Goal: Feedback & Contribution: Submit feedback/report problem

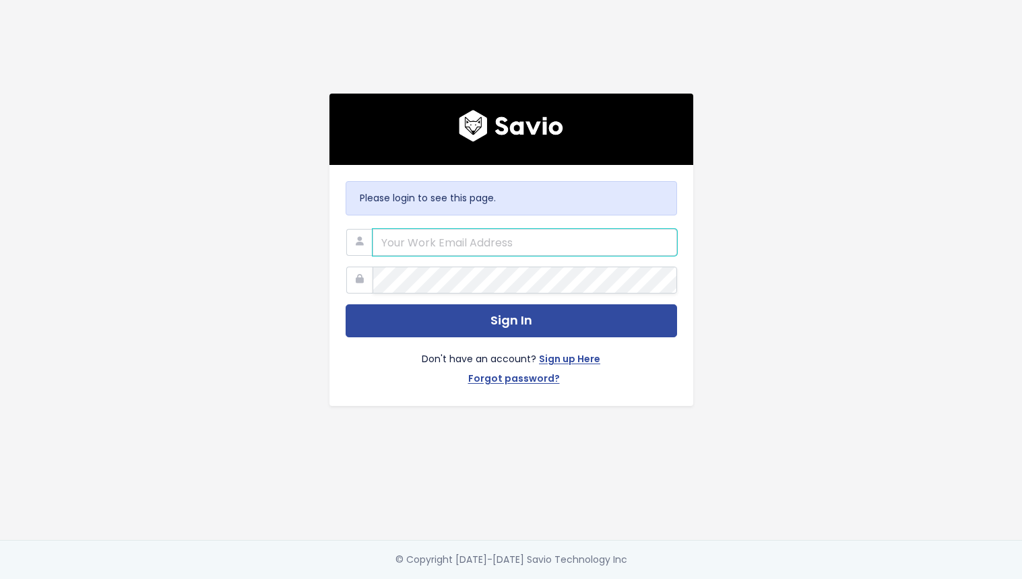
type input "[EMAIL_ADDRESS][DOMAIN_NAME]"
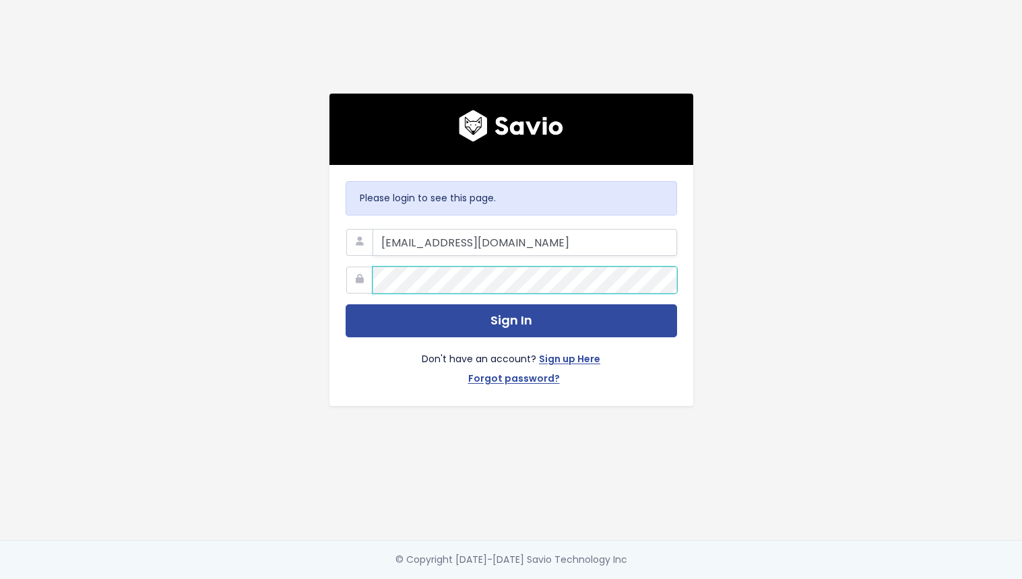
click at [506, 316] on button "Sign In" at bounding box center [510, 320] width 331 height 33
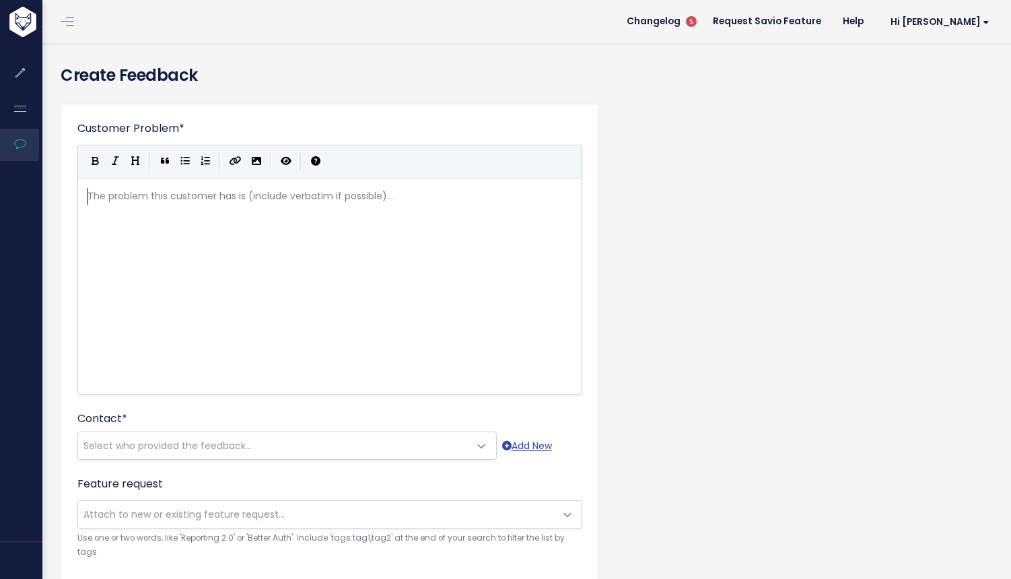
scroll to position [1, 0]
type textarea "Tee"
type textarea "legrap"
type textarea "f (wireless media competitor) has a"
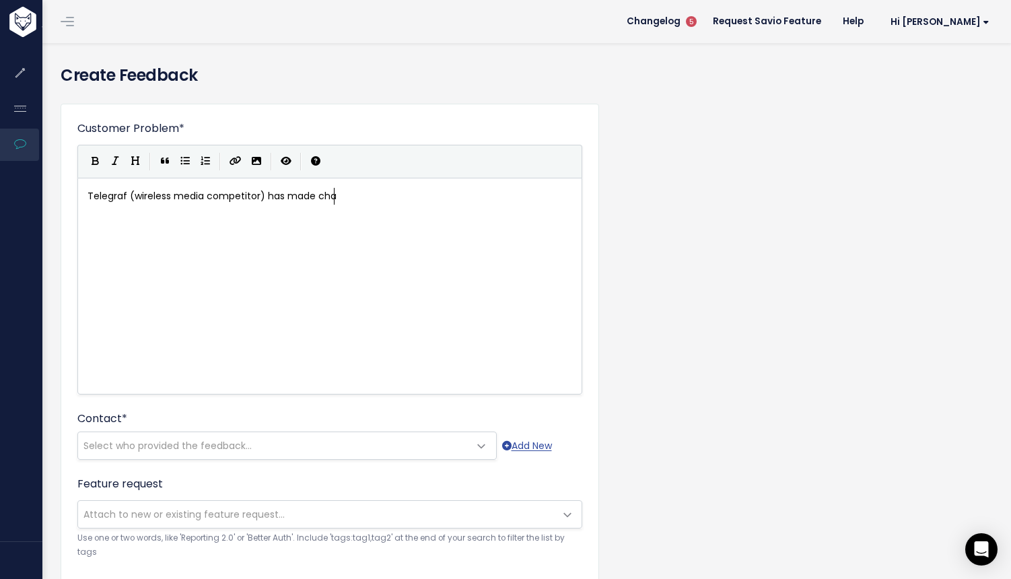
scroll to position [7, 57]
type textarea "made chaci"
type textarea "ache re"
type textarea "pe"
type textarea "rew"
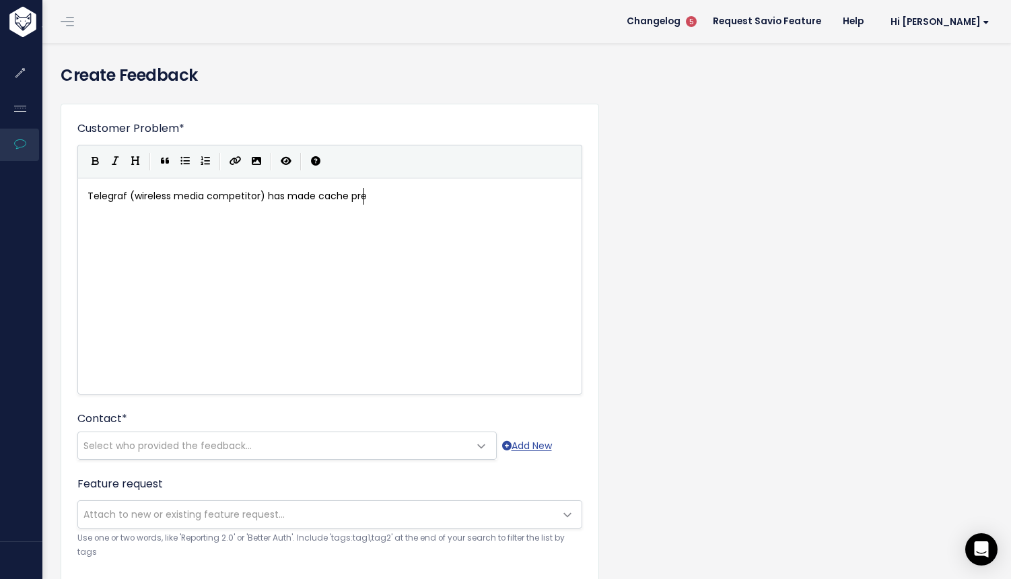
scroll to position [7, 16]
type textarea "-warming mechanism a hard qur"
type textarea "requirement for their use case via kintify."
type textarea "Kintify is developi9ng"
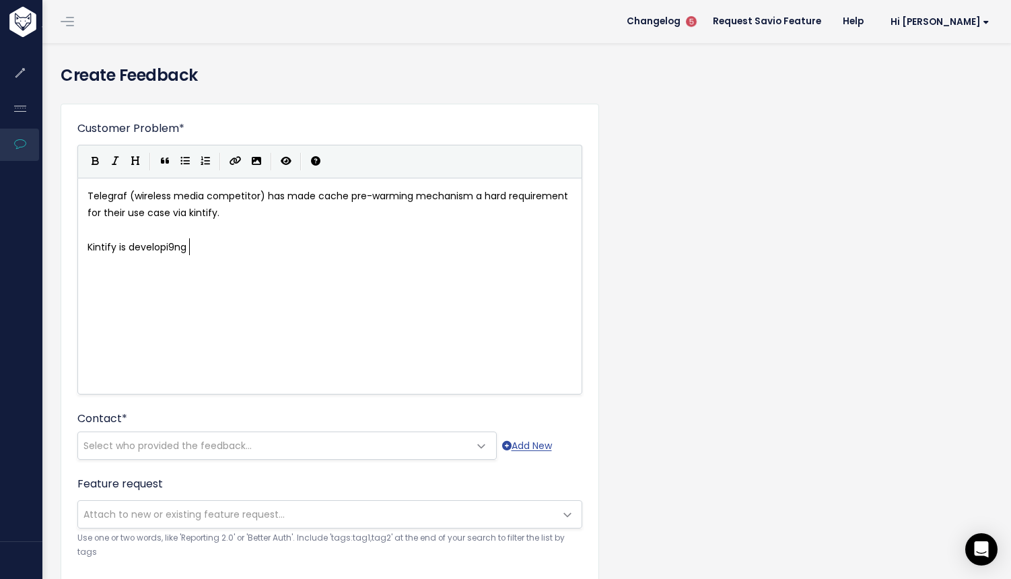
scroll to position [7, 102]
type textarea "ng asol"
type textarea "solution to go around htis"
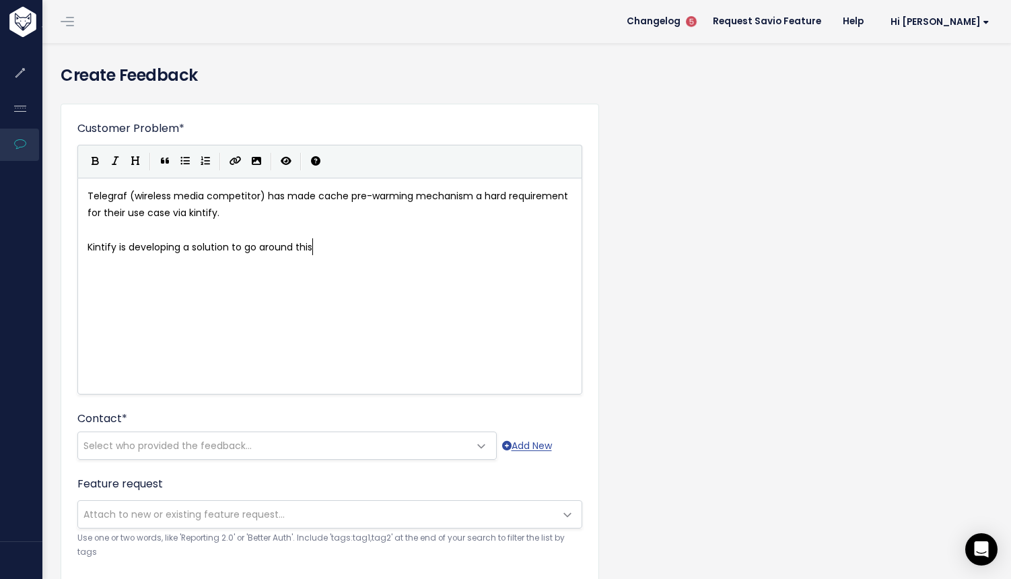
type textarea "thism,"
type textarea ", but it would be mich e"
type textarea "c"
type textarea "uch easier f"
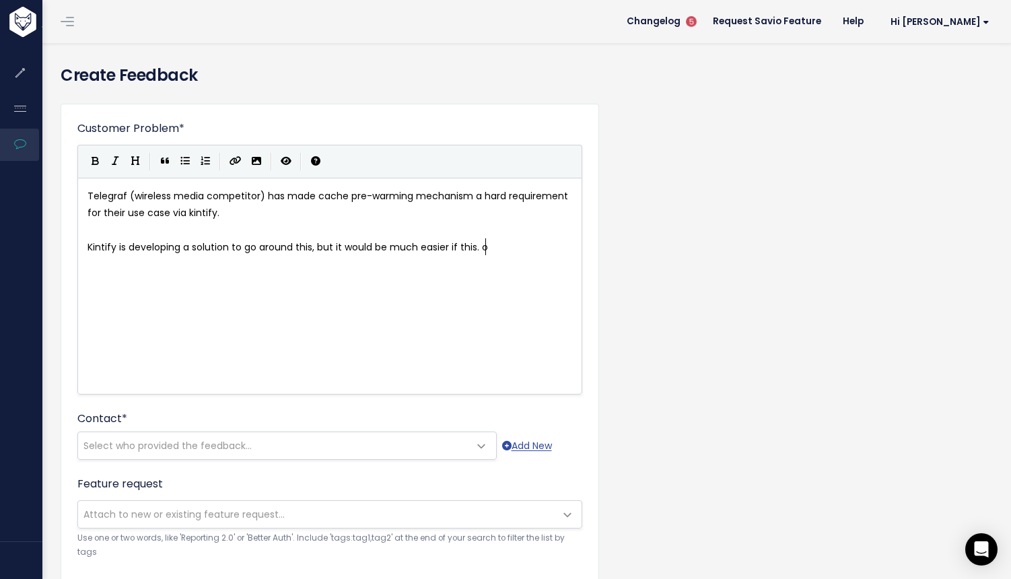
type textarea "if this. ou"
type textarea "ou"
type textarea "could be made available,"
click at [184, 261] on pre "Kintify is developing a solution to go around this, but it would be much easier…" at bounding box center [335, 256] width 500 height 34
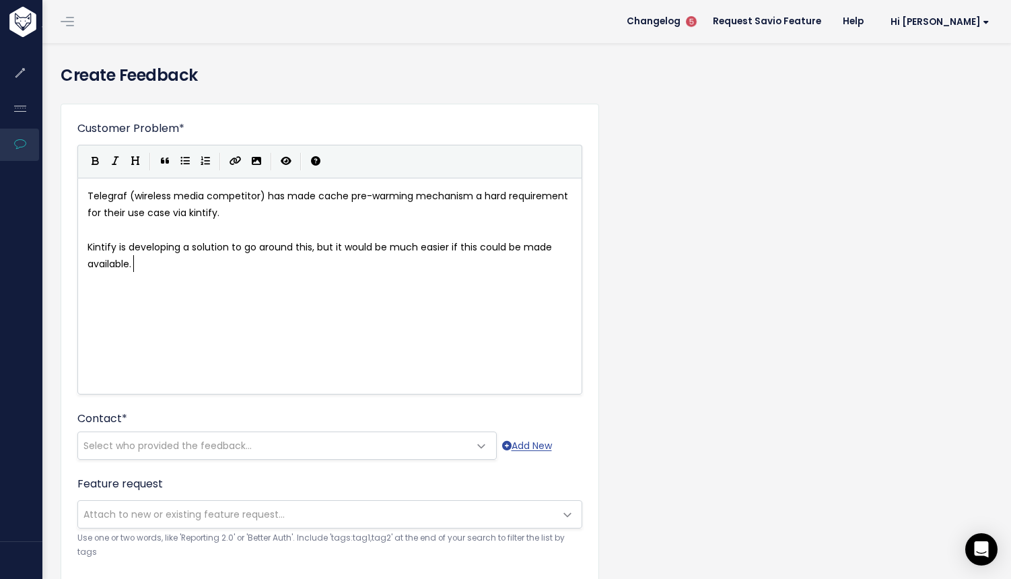
scroll to position [7, 5]
type textarea "."
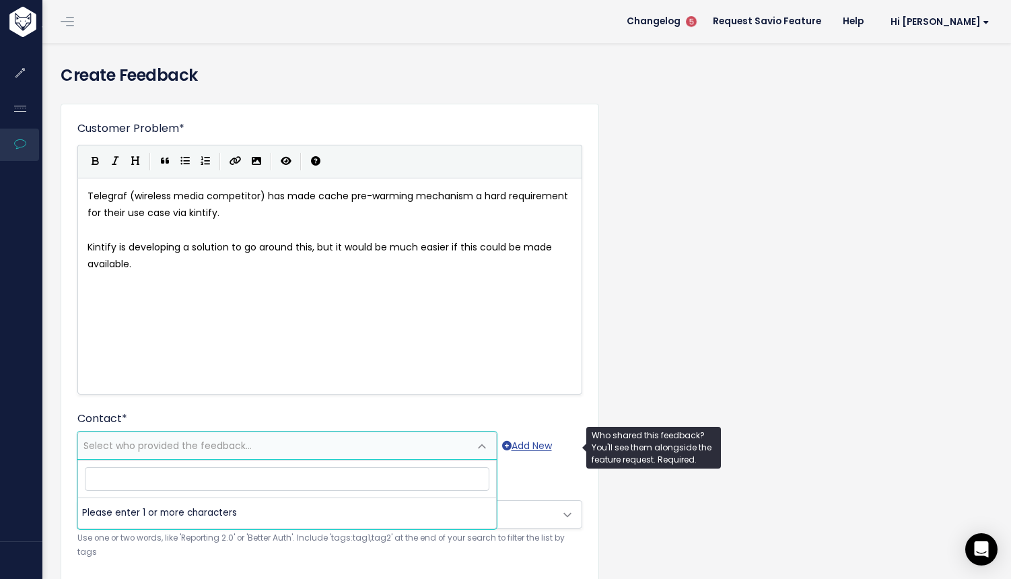
click at [294, 444] on span "Select who provided the feedback..." at bounding box center [273, 445] width 391 height 27
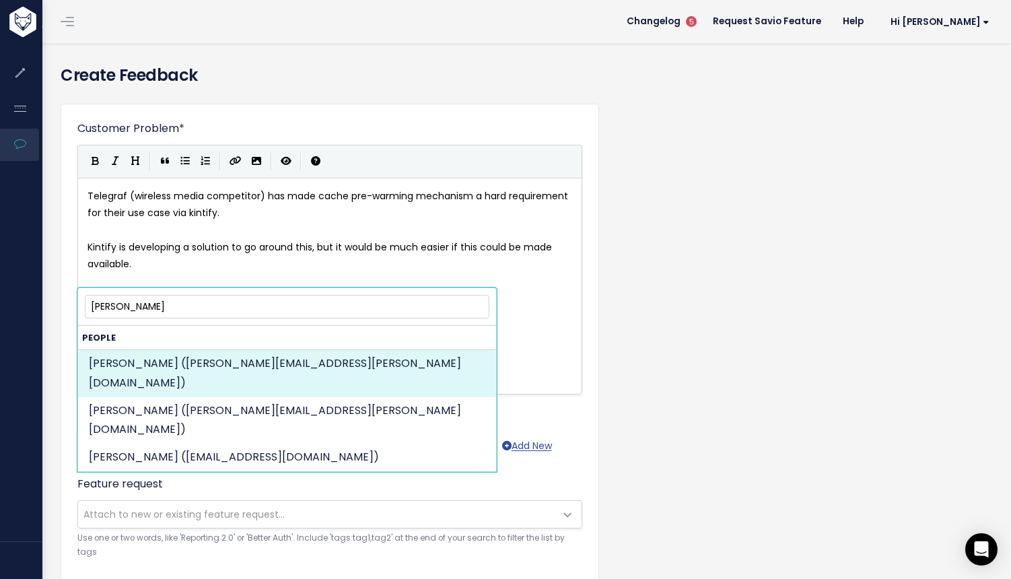
type input "Petar"
select select "79411434"
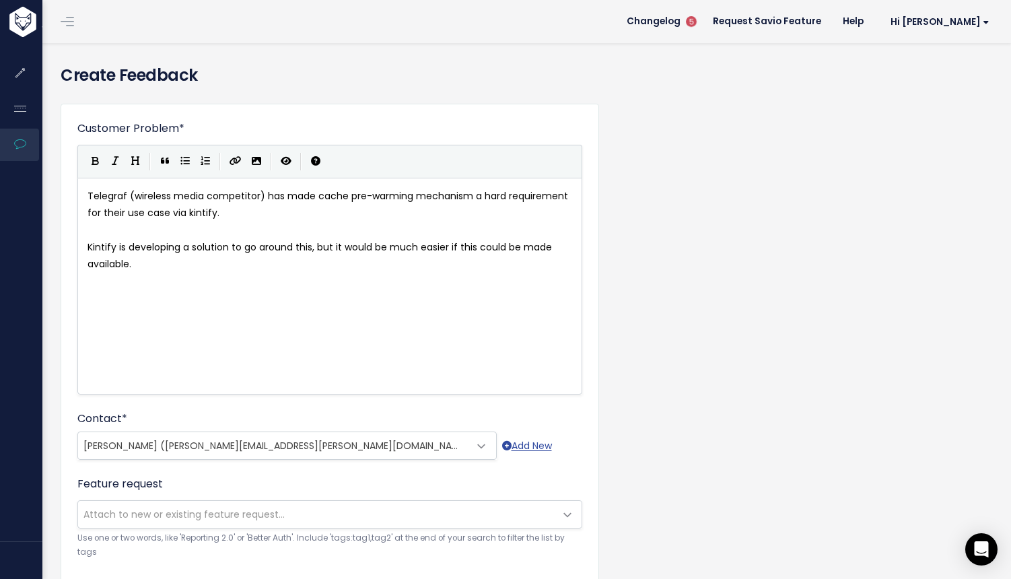
click at [475, 517] on span "Attach to new or existing feature request..." at bounding box center [316, 514] width 477 height 27
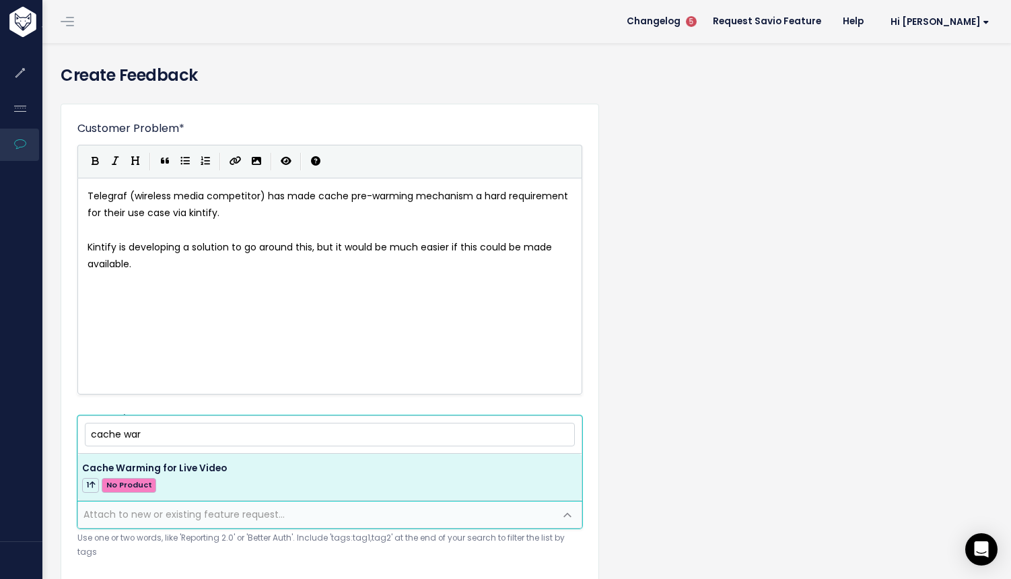
type input "cache war"
select select "64362"
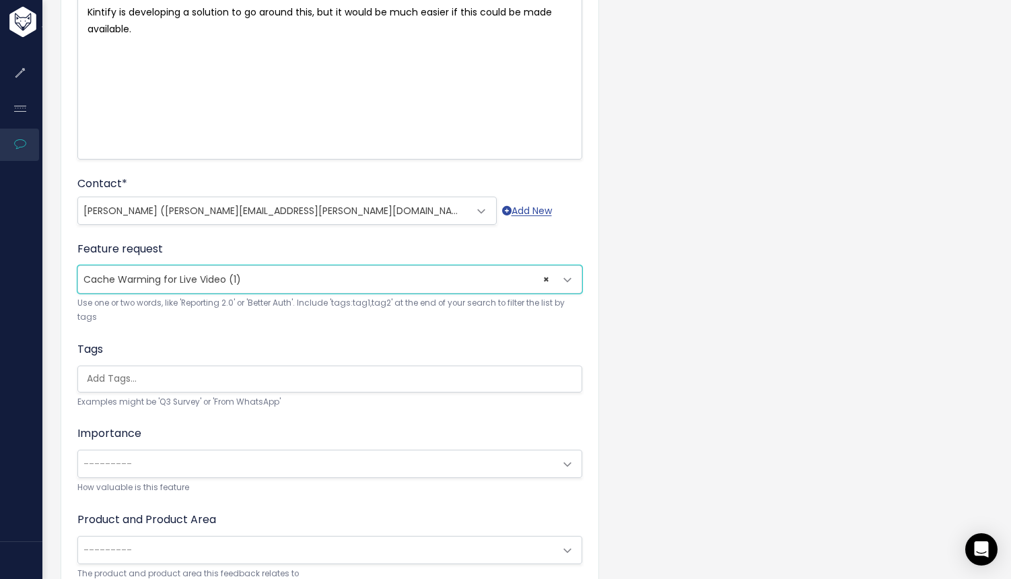
scroll to position [236, 0]
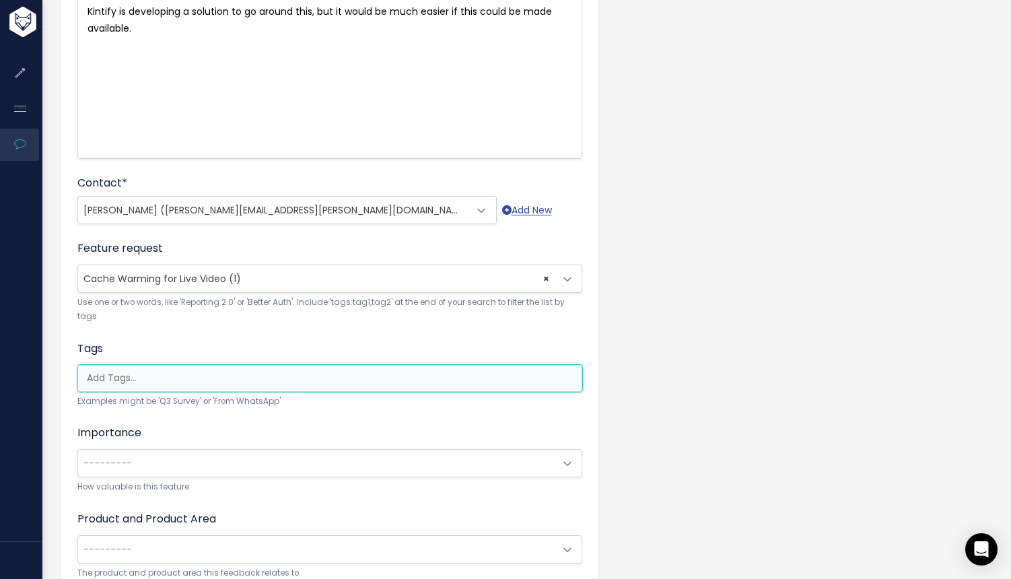
click at [264, 384] on input "search" at bounding box center [333, 378] width 504 height 14
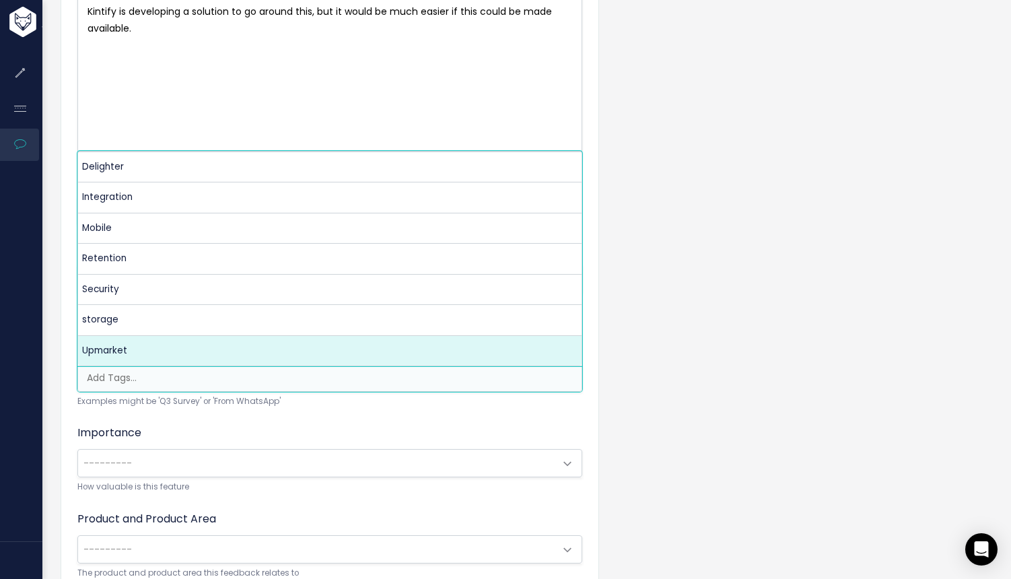
select select "9972"
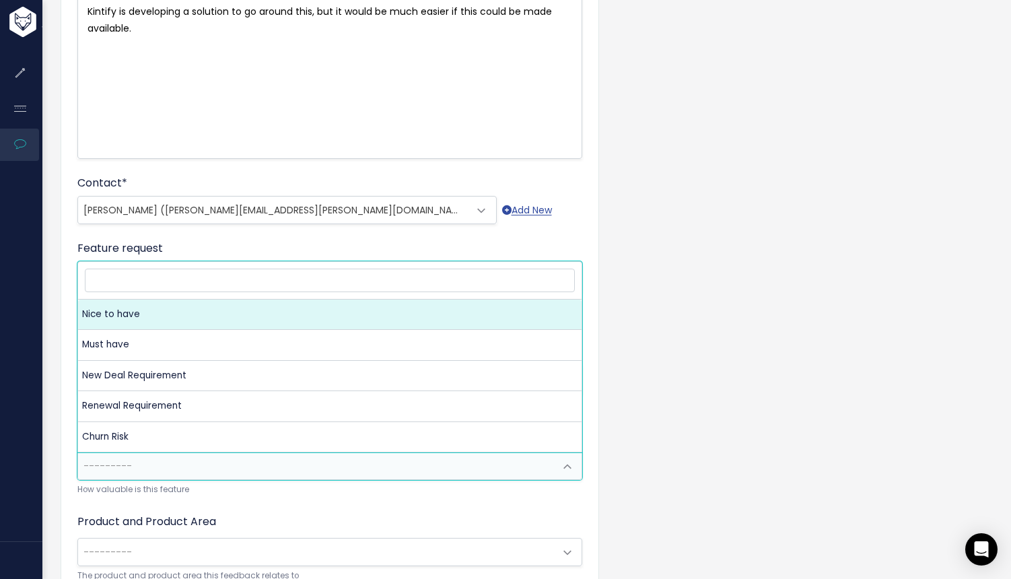
click at [206, 459] on span "---------" at bounding box center [316, 466] width 477 height 27
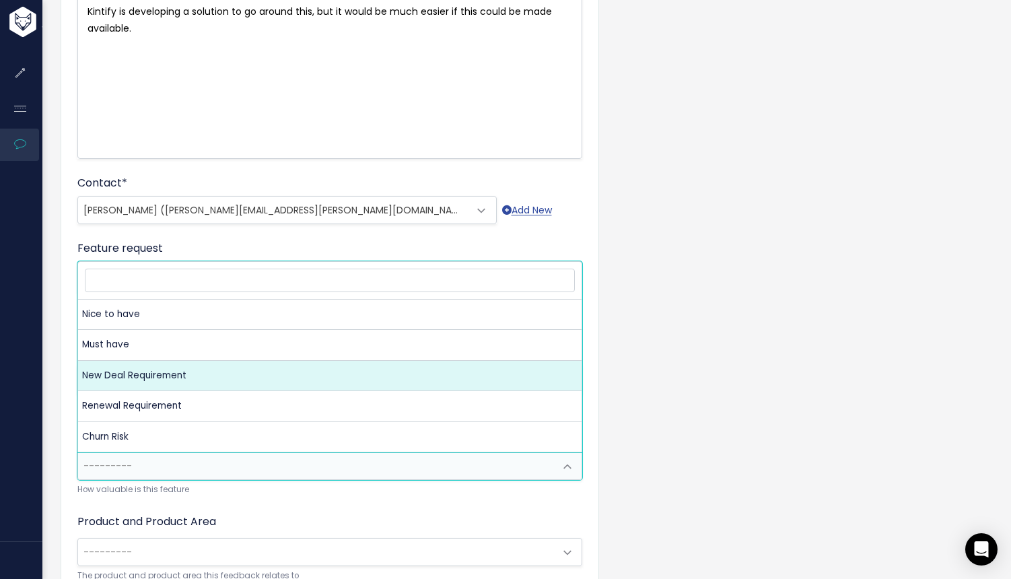
select select "NEW_DEAL_REQUIREMENT"
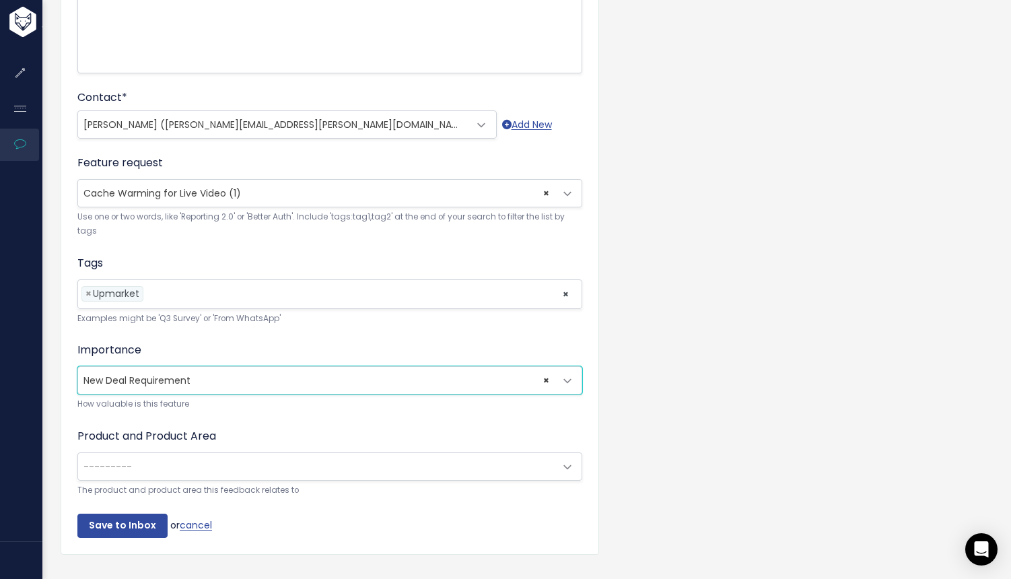
scroll to position [358, 0]
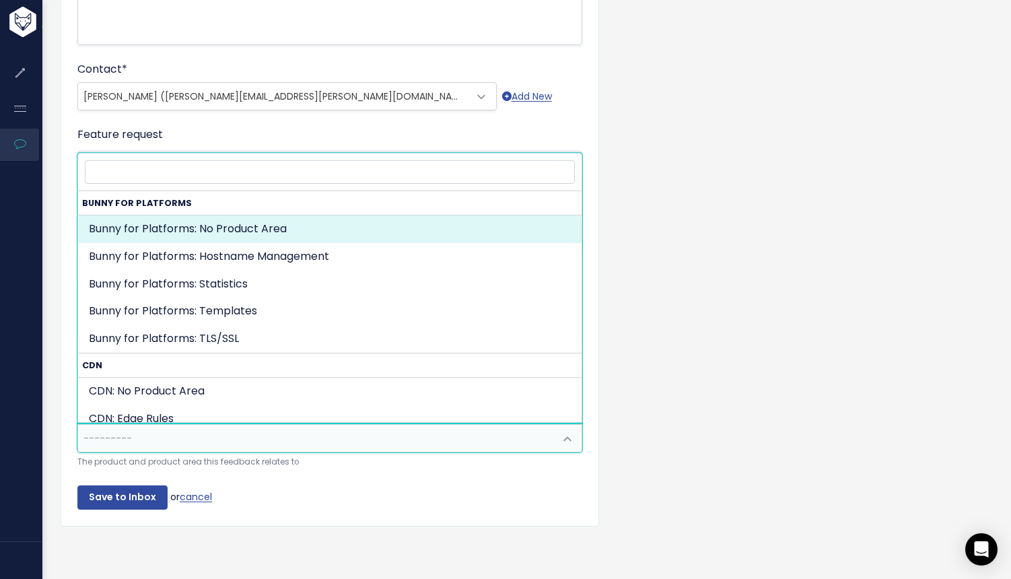
click at [248, 428] on span "---------" at bounding box center [316, 438] width 477 height 27
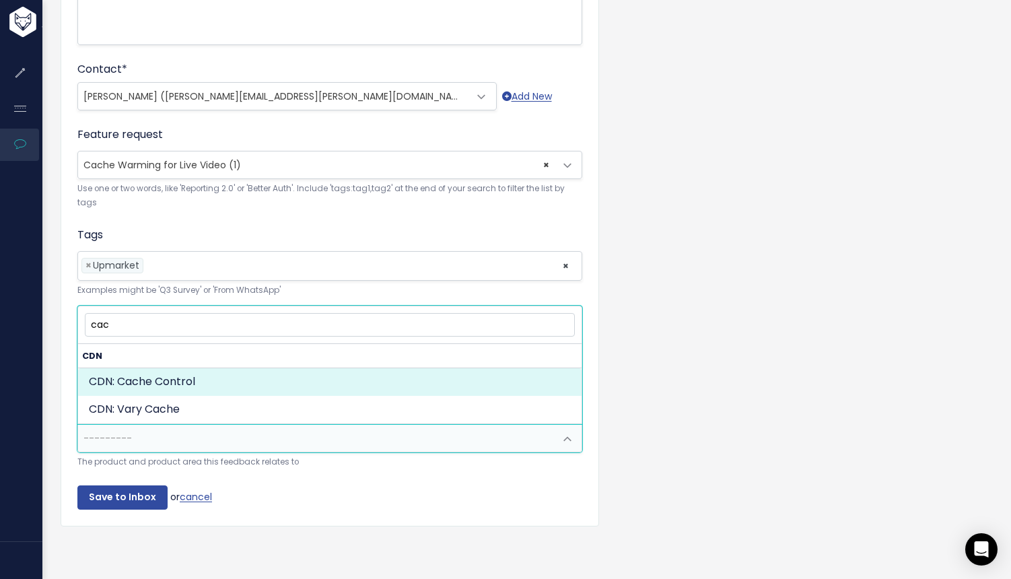
type input "cac"
select select "CDN:CACHE_CONTROL"
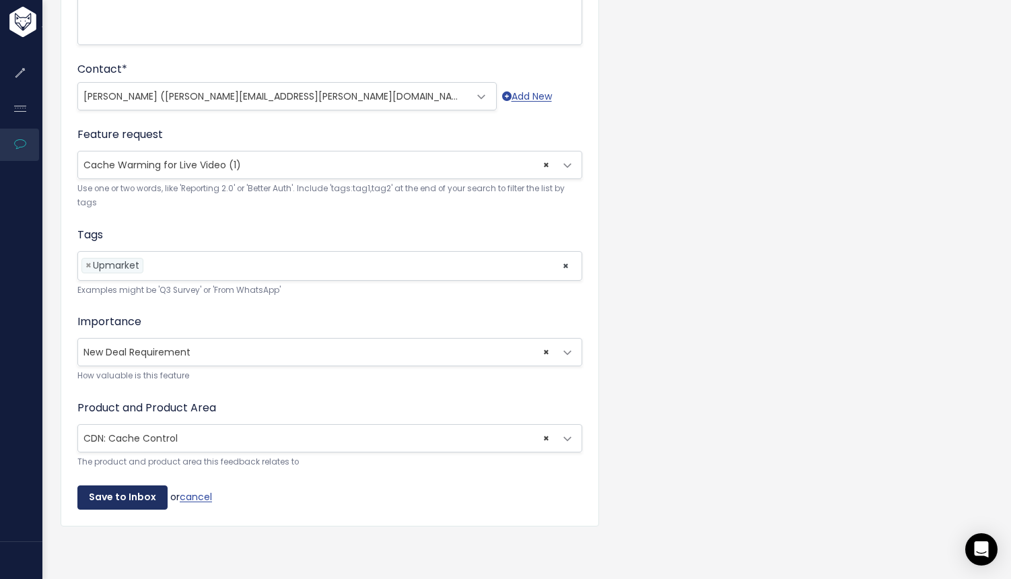
click at [118, 489] on input "Save to Inbox" at bounding box center [122, 498] width 90 height 24
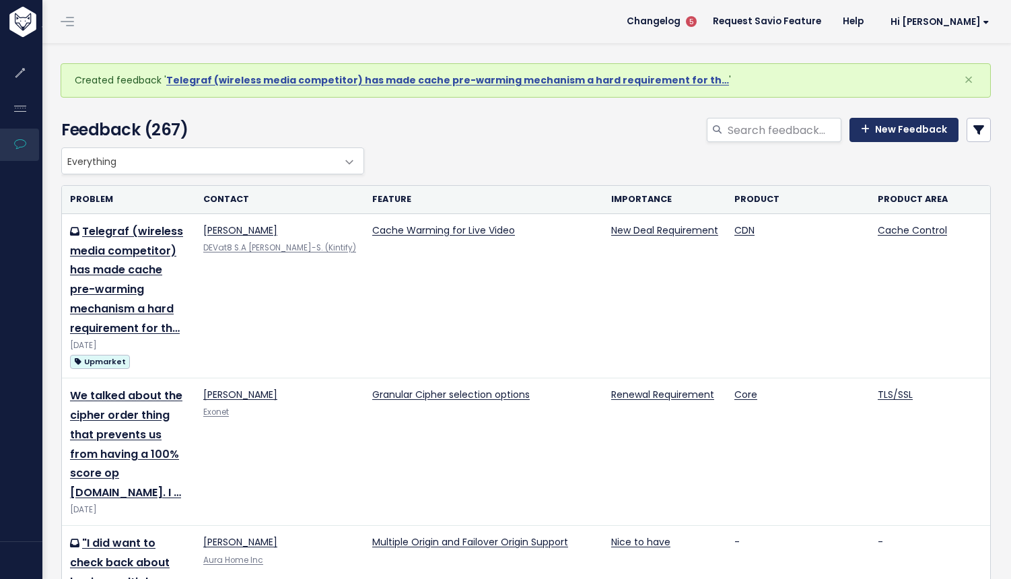
click at [883, 134] on link "New Feedback" at bounding box center [904, 130] width 109 height 24
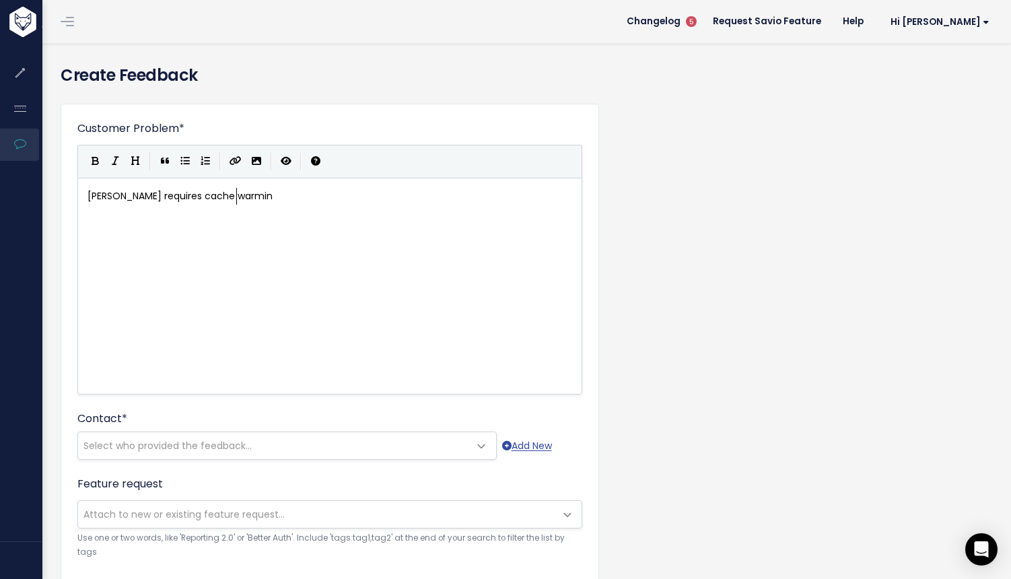
scroll to position [7, 158]
type textarea "Mathias requires cache warming"
click at [382, 205] on div "xxxxxxxxxx Mathias requires cache warming" at bounding box center [335, 196] width 500 height 22
type textarea "for live channels for better pee"
type textarea "rformanc."
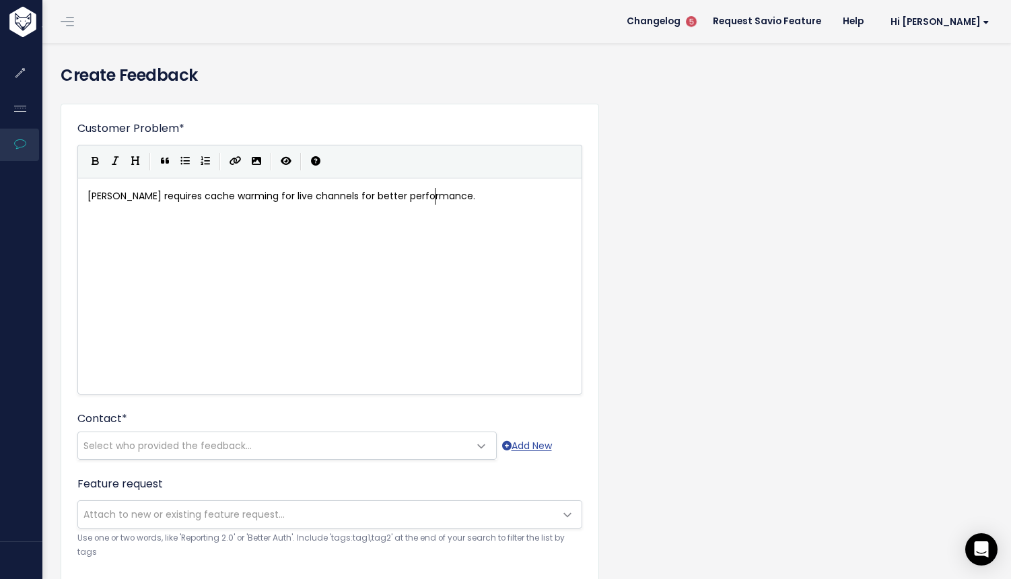
type textarea "e."
type textarea "Short erem worka roudn for this"
type textarea "term work aroudn"
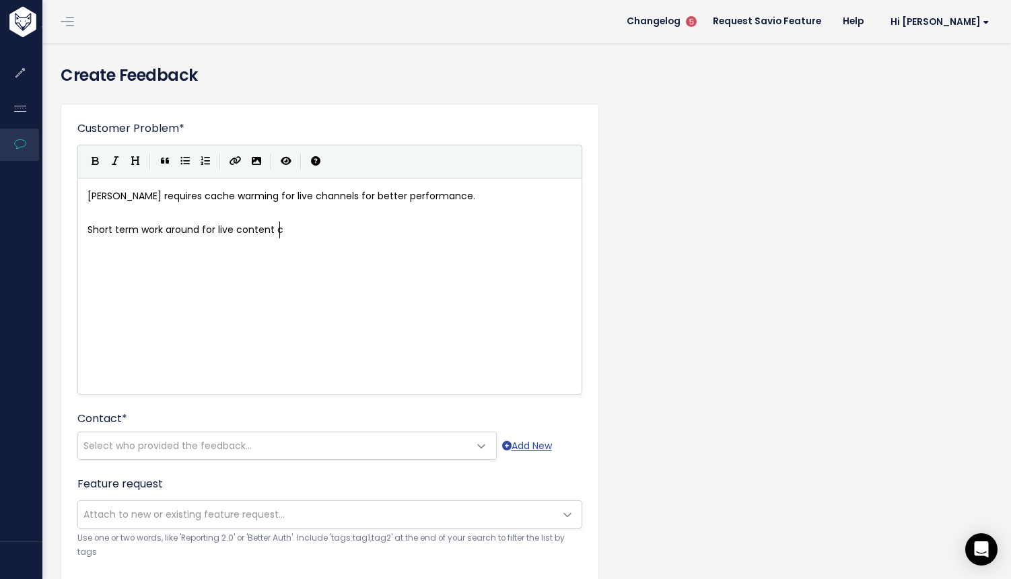
type textarea "nd for live content cas"
type textarea "ching =="
type textarea ","
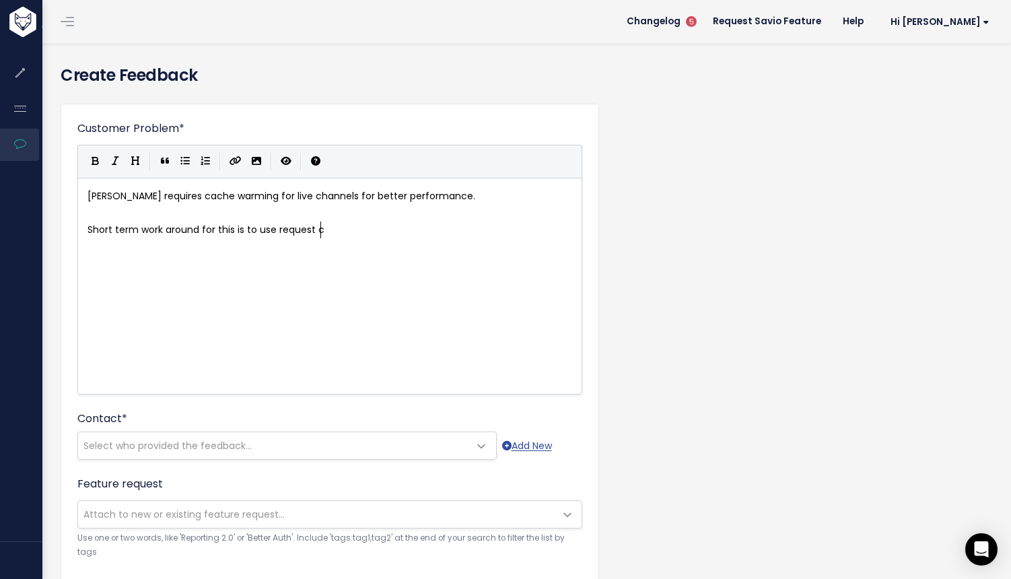
type textarea "this is to use request ca"
type textarea "oalescing to priv"
type textarea "ovide simila"
type textarea "r performance benefit,."
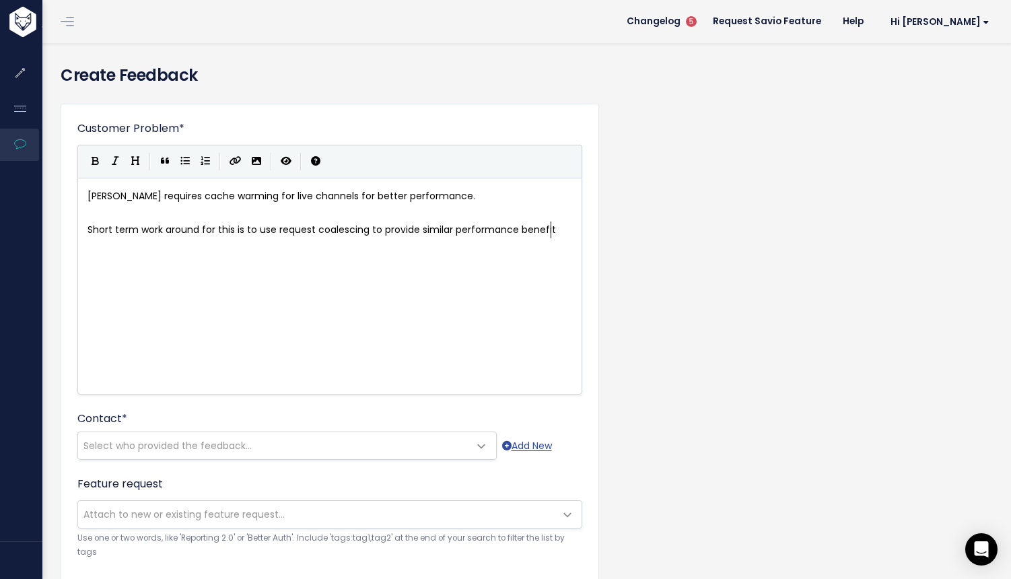
scroll to position [7, 108]
type textarea "."
type textarea "However it is a comp"
type textarea "mon nice to have or must requirement on broadcast F"
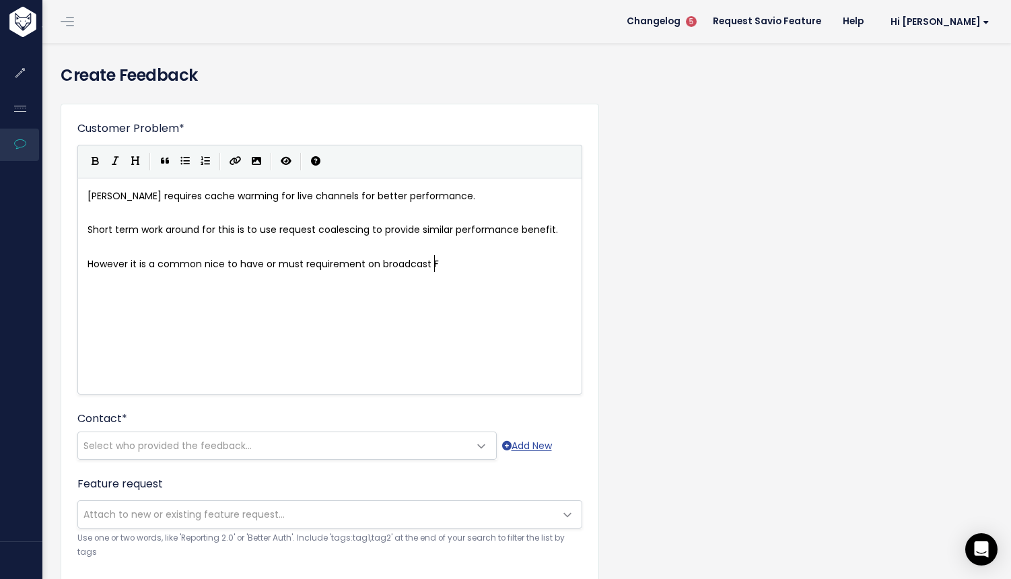
scroll to position [7, 255]
type textarea "RFPs"
type textarea "."
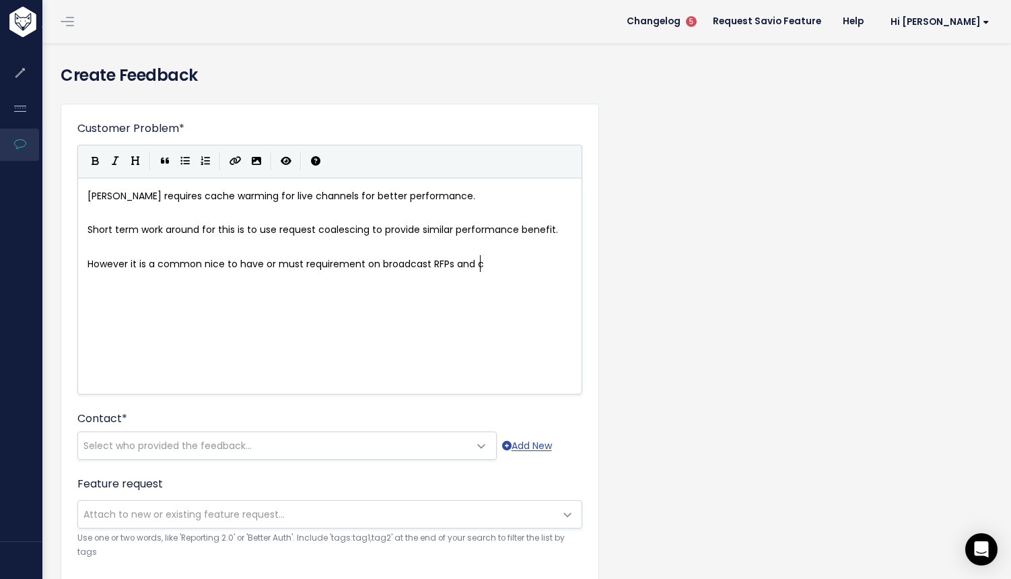
type textarea "and co"
type textarea "ould exclusd"
type textarea "de use from the sue"
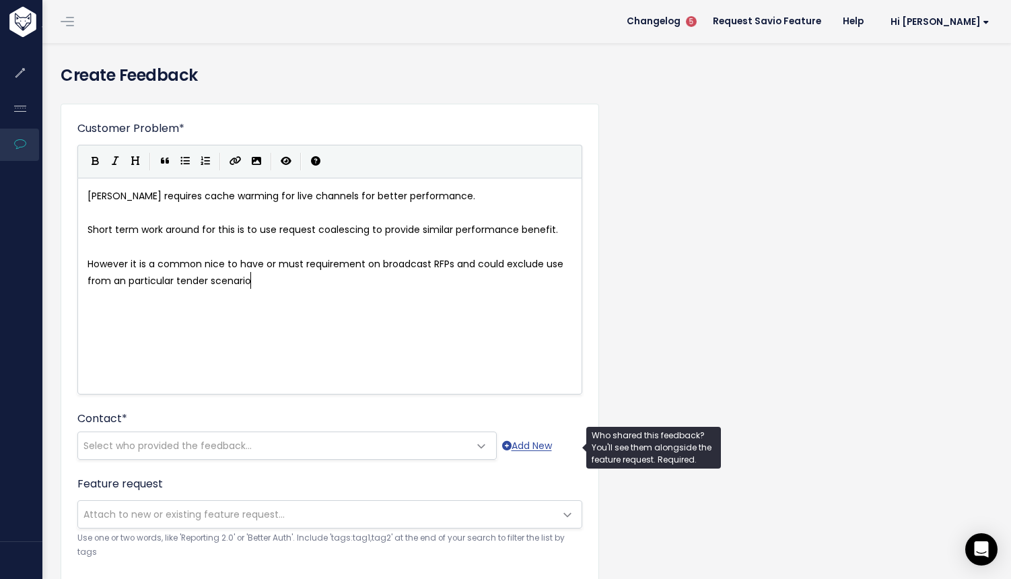
type textarea "an particular tender scenario"
click at [376, 457] on span "Select who provided the feedback..." at bounding box center [273, 445] width 391 height 27
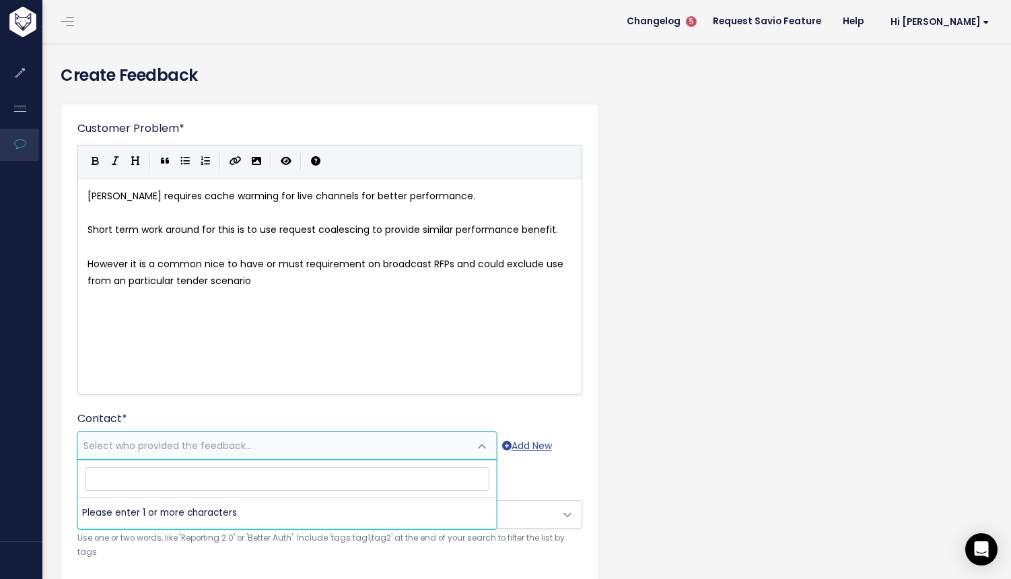
click at [365, 474] on input "search" at bounding box center [287, 479] width 405 height 24
click at [361, 479] on input "search" at bounding box center [287, 479] width 405 height 24
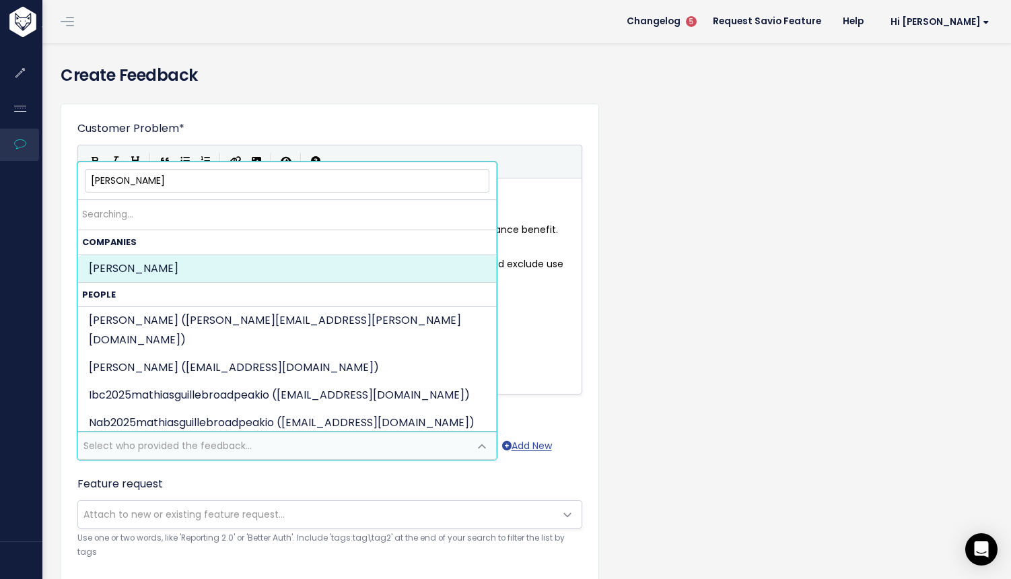
type input "Mathias Gui"
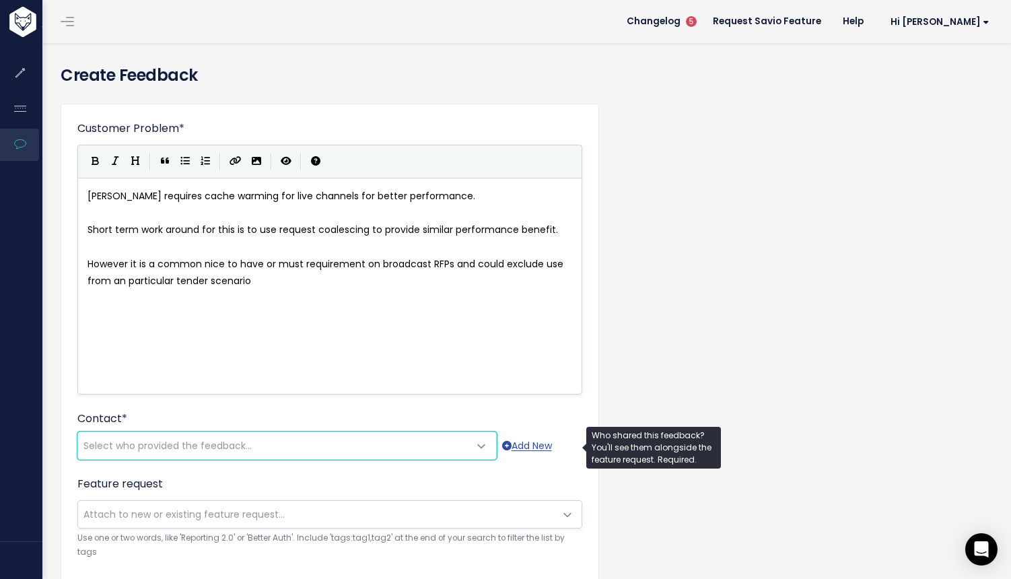
click at [411, 434] on span "Select who provided the feedback..." at bounding box center [273, 445] width 391 height 27
click at [403, 455] on span "Select who provided the feedback..." at bounding box center [273, 445] width 391 height 27
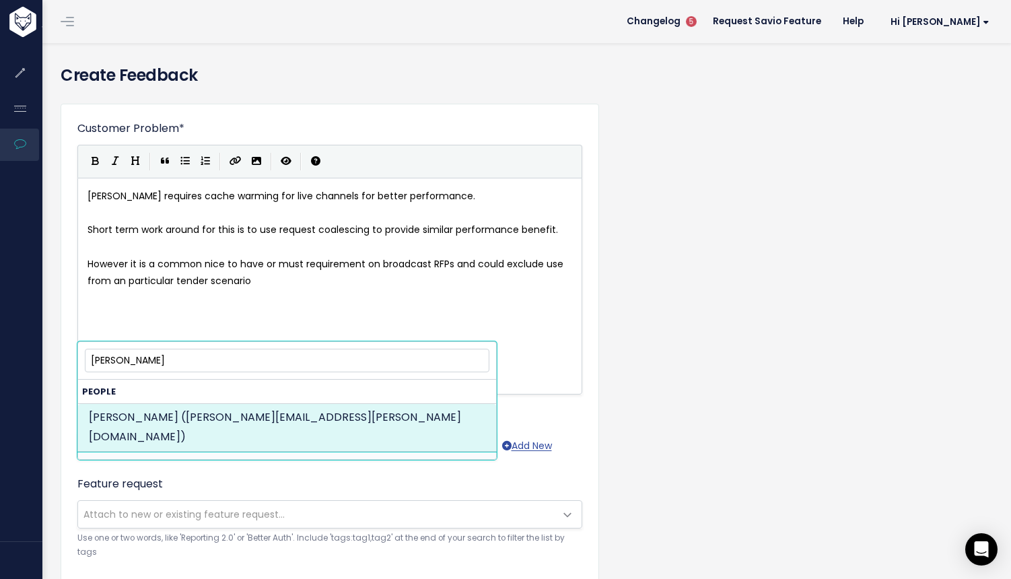
type input "mathias gui"
select select "74408382"
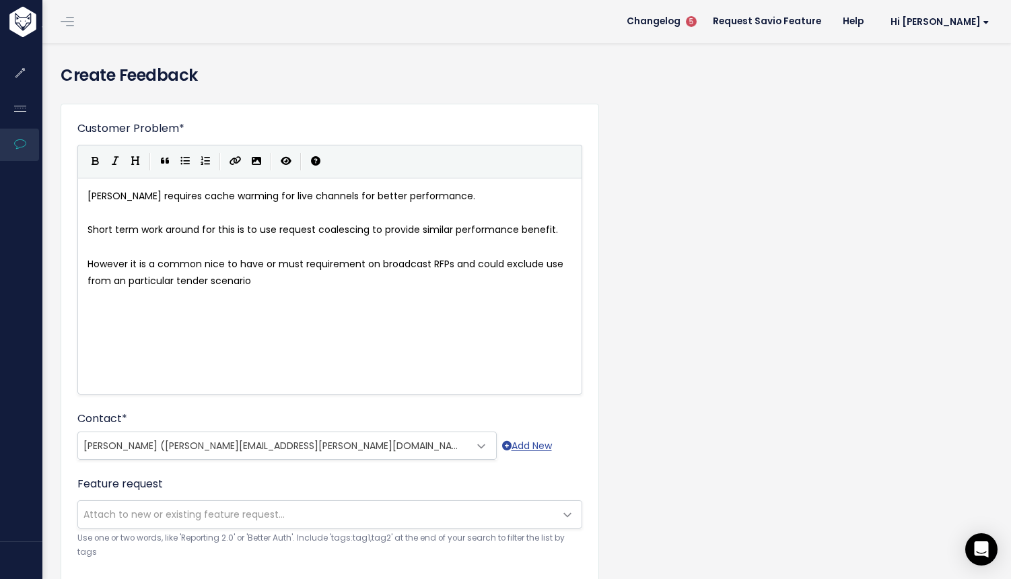
click at [525, 512] on span "Attach to new or existing feature request..." at bounding box center [316, 514] width 477 height 27
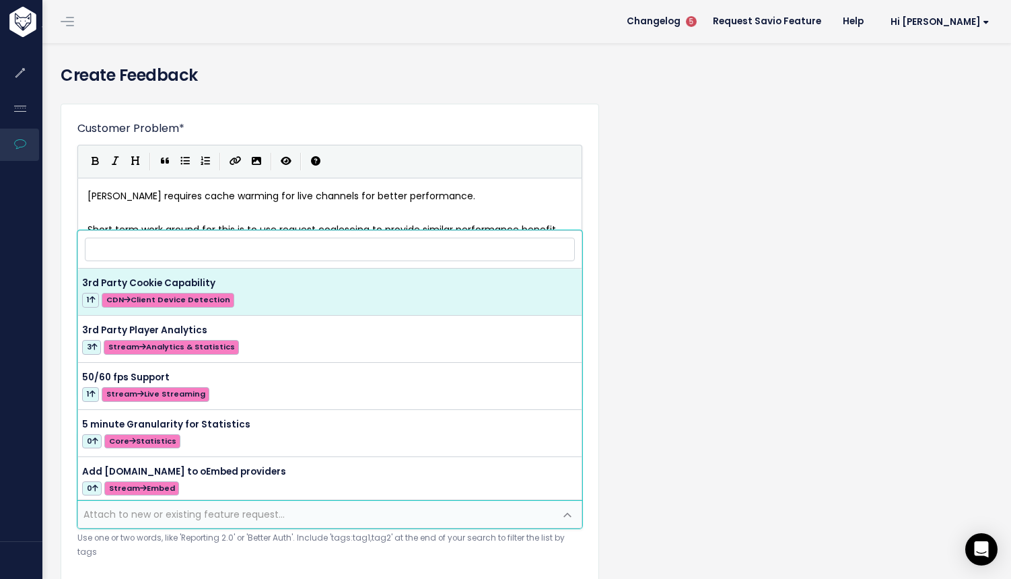
type input "."
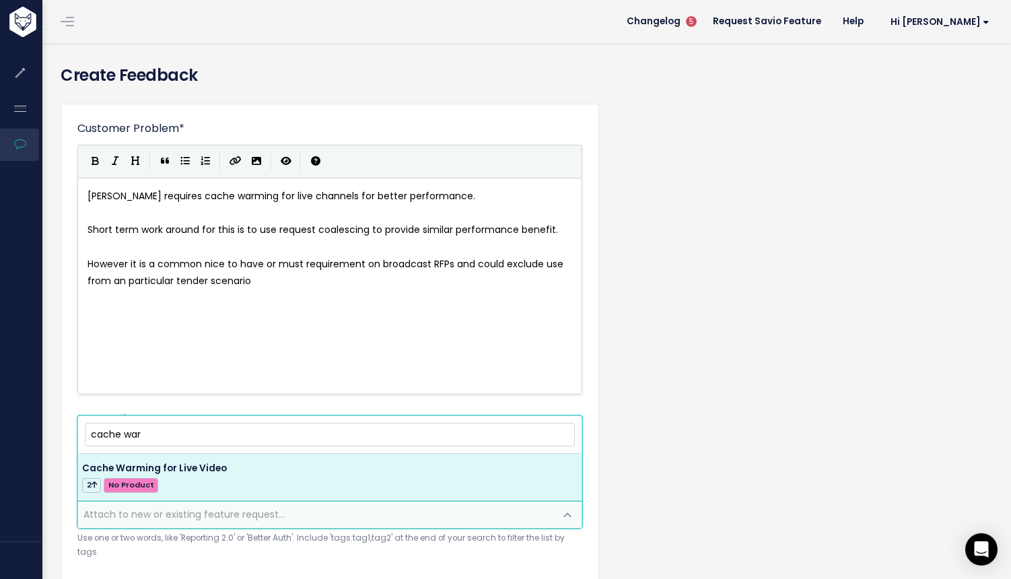
type input "cache war"
select select "64362"
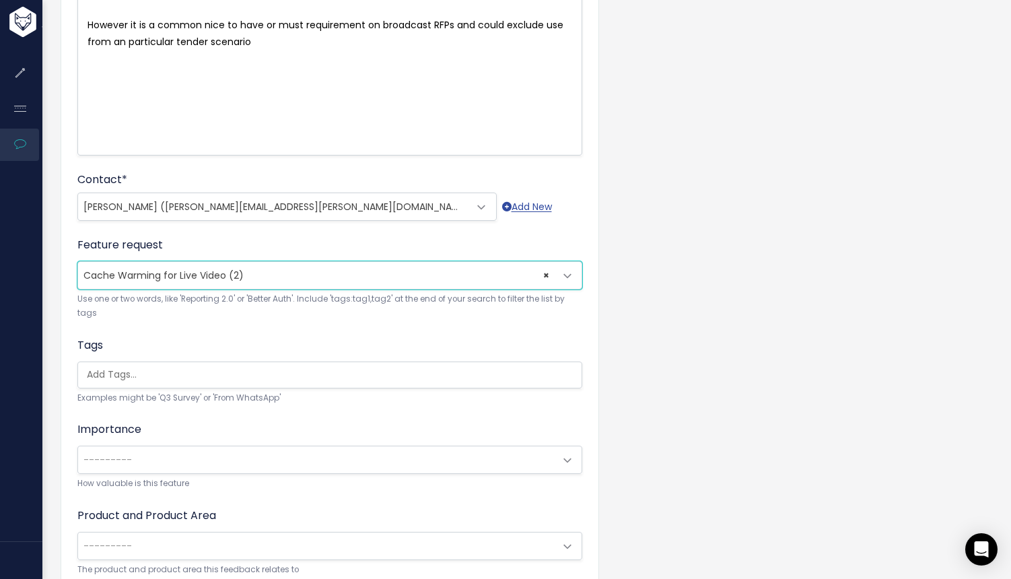
scroll to position [244, 0]
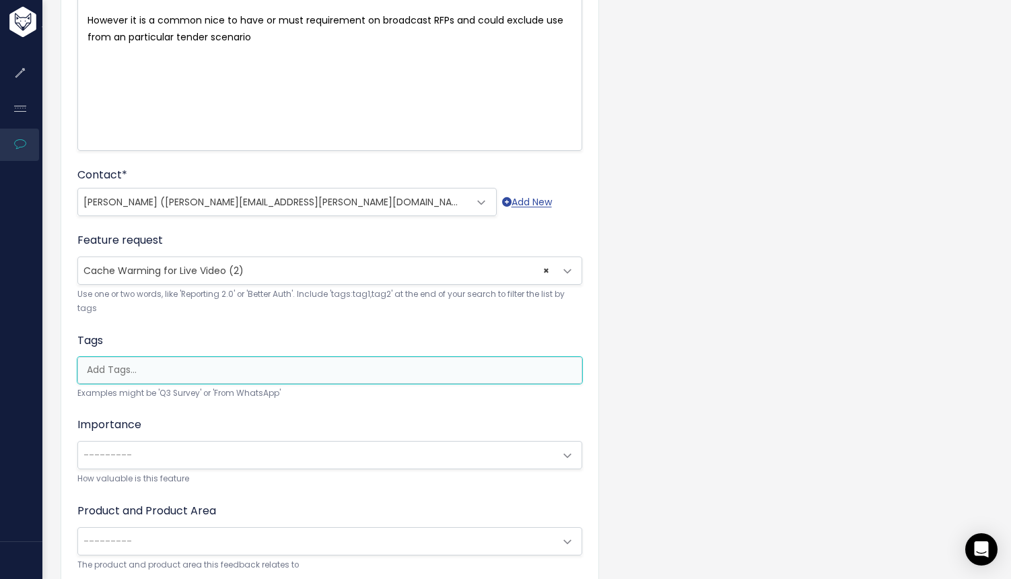
click at [327, 372] on input "search" at bounding box center [333, 370] width 504 height 14
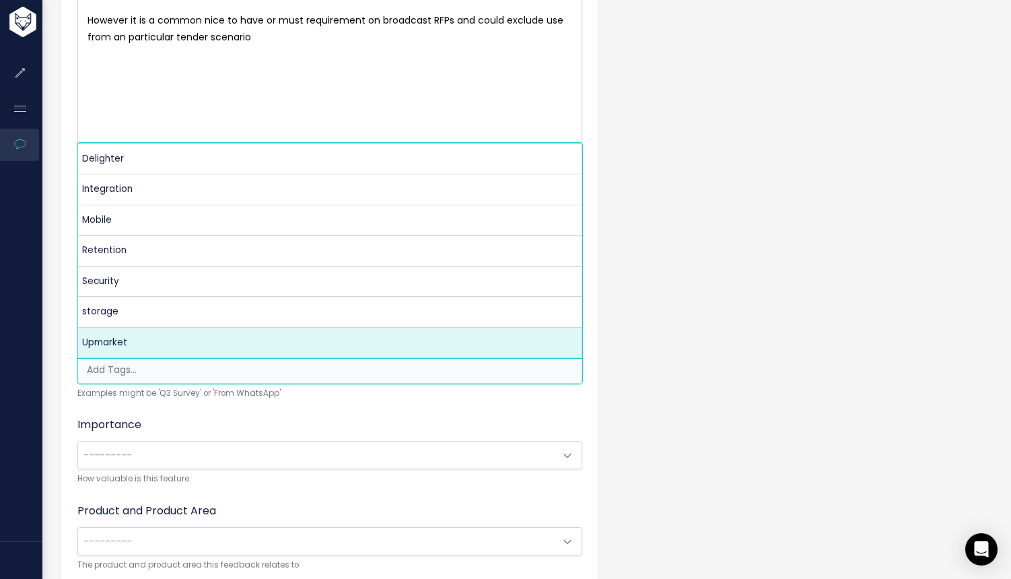
drag, startPoint x: 170, startPoint y: 333, endPoint x: 173, endPoint y: 368, distance: 35.1
select select "9972"
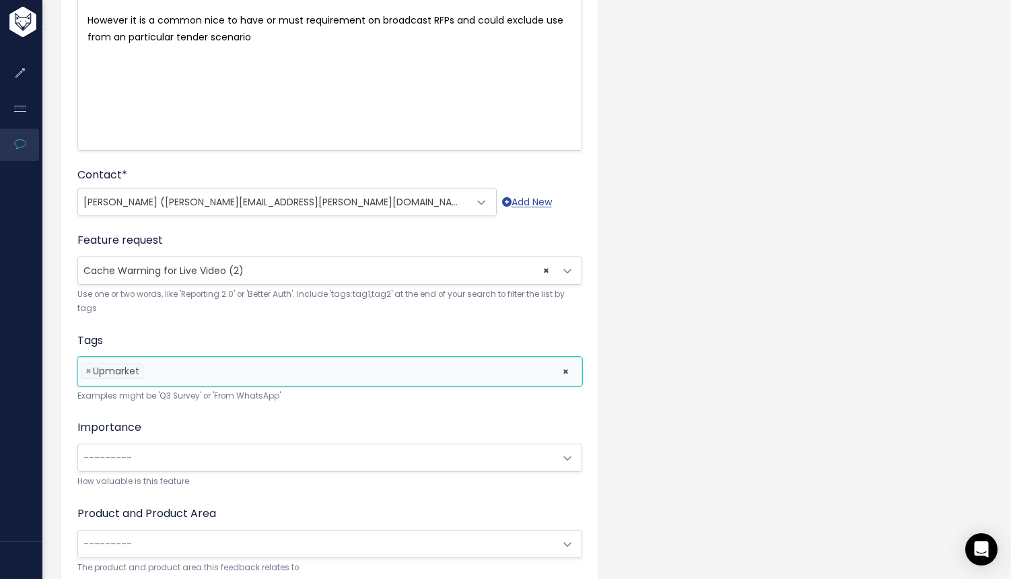
click at [178, 451] on span "---------" at bounding box center [316, 457] width 477 height 27
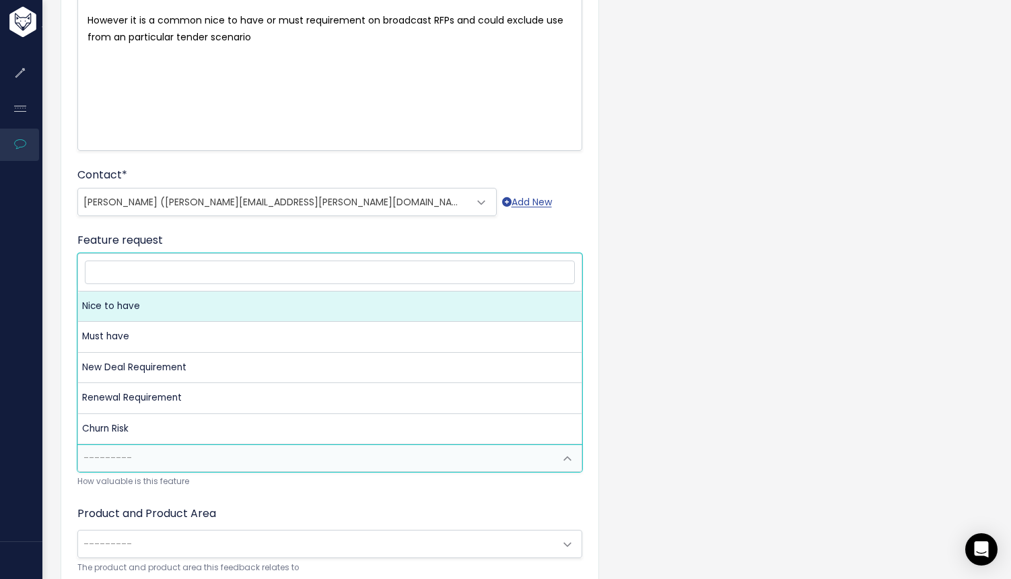
select select "NICE_TO_HAVE"
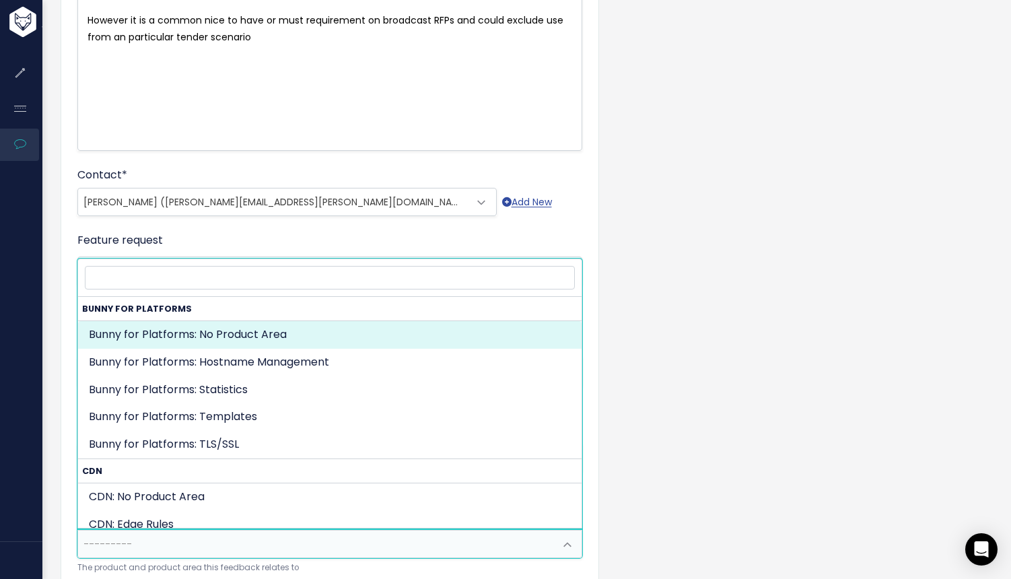
click at [314, 539] on span "---------" at bounding box center [316, 544] width 477 height 27
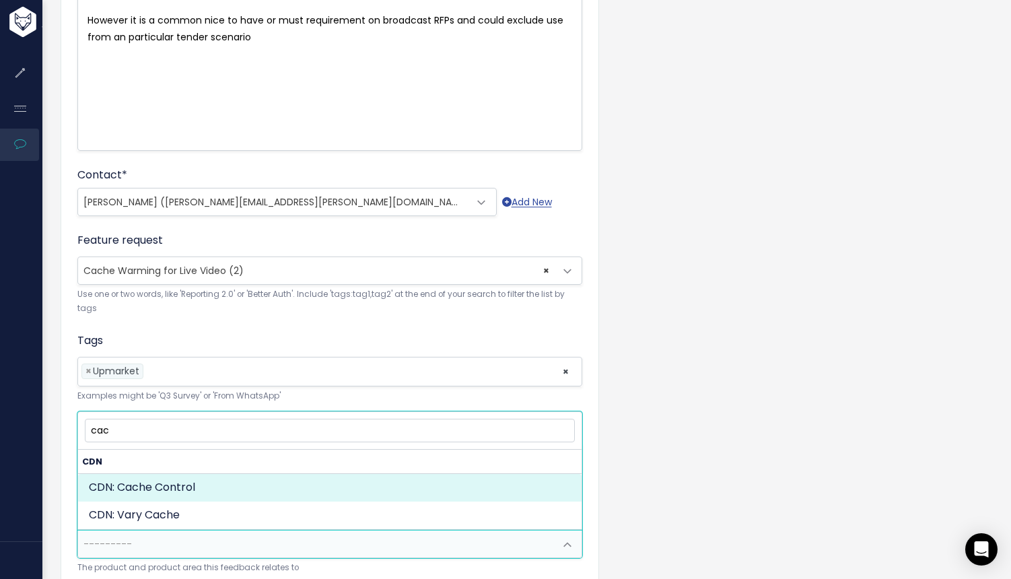
type input "cac"
select select "CDN:CACHE_CONTROL"
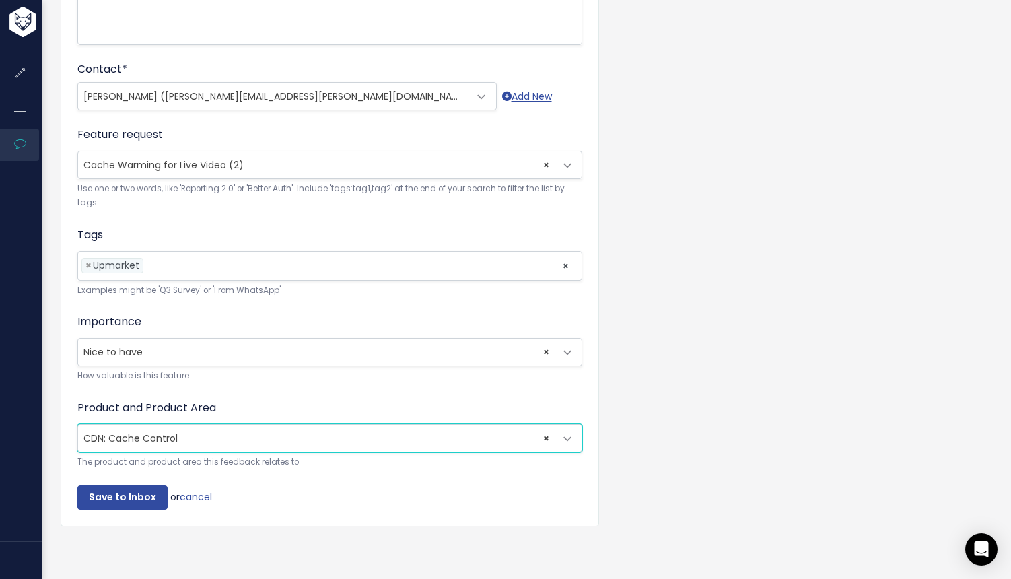
scroll to position [358, 0]
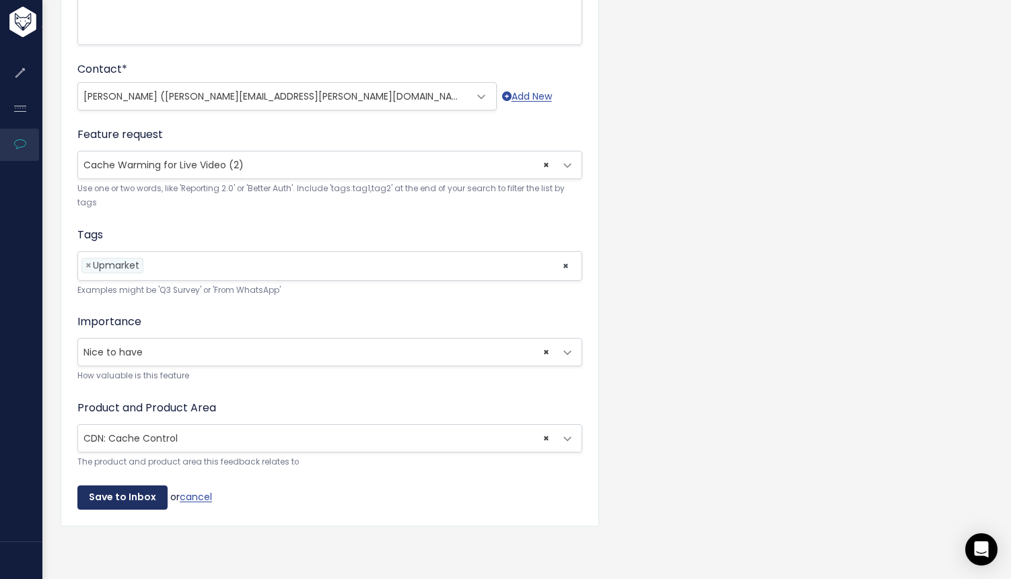
click at [137, 492] on input "Save to Inbox" at bounding box center [122, 498] width 90 height 24
